Goal: Transaction & Acquisition: Subscribe to service/newsletter

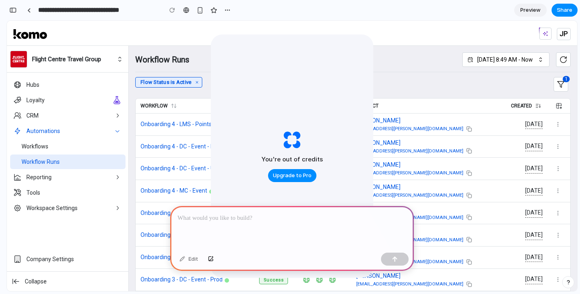
click at [264, 224] on div at bounding box center [292, 227] width 244 height 43
click at [285, 178] on span "Upgrade to Pro" at bounding box center [292, 176] width 39 height 8
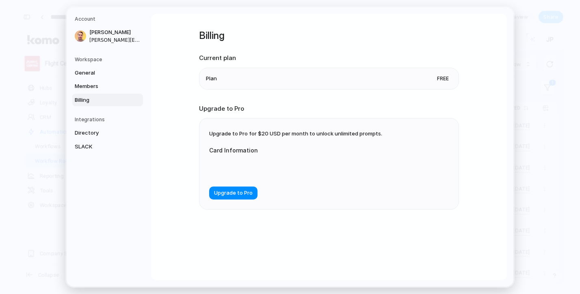
click at [292, 135] on span "Upgrade to Pro for $20 USD per month to unlock unlimited prompts." at bounding box center [295, 133] width 173 height 6
click at [290, 130] on div "Upgrade to Pro for $20 USD per month to unlock unlimited prompts. Card Informat…" at bounding box center [328, 164] width 259 height 91
click at [259, 67] on section "Current plan Plan Free" at bounding box center [329, 72] width 260 height 36
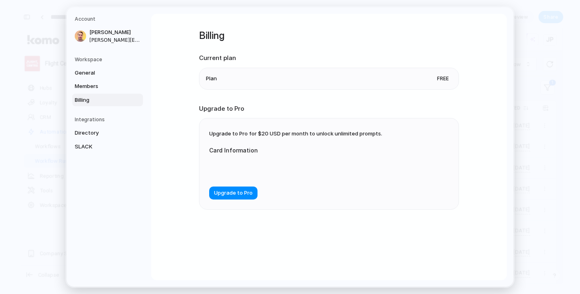
click at [502, 27] on div "Billing Current plan Plan Free Upgrade to Pro Upgrade to Pro for $20 USD per mo…" at bounding box center [329, 147] width 356 height 267
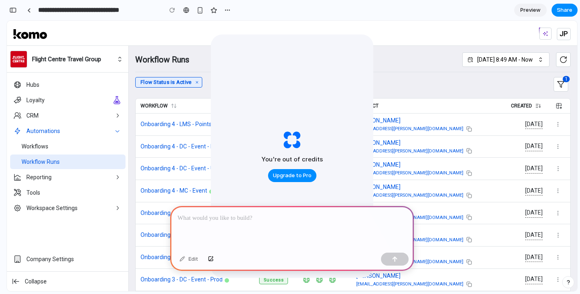
click at [465, 52] on div "[DATE] 8:49 AM - Now" at bounding box center [516, 59] width 108 height 15
